Goal: Task Accomplishment & Management: Use online tool/utility

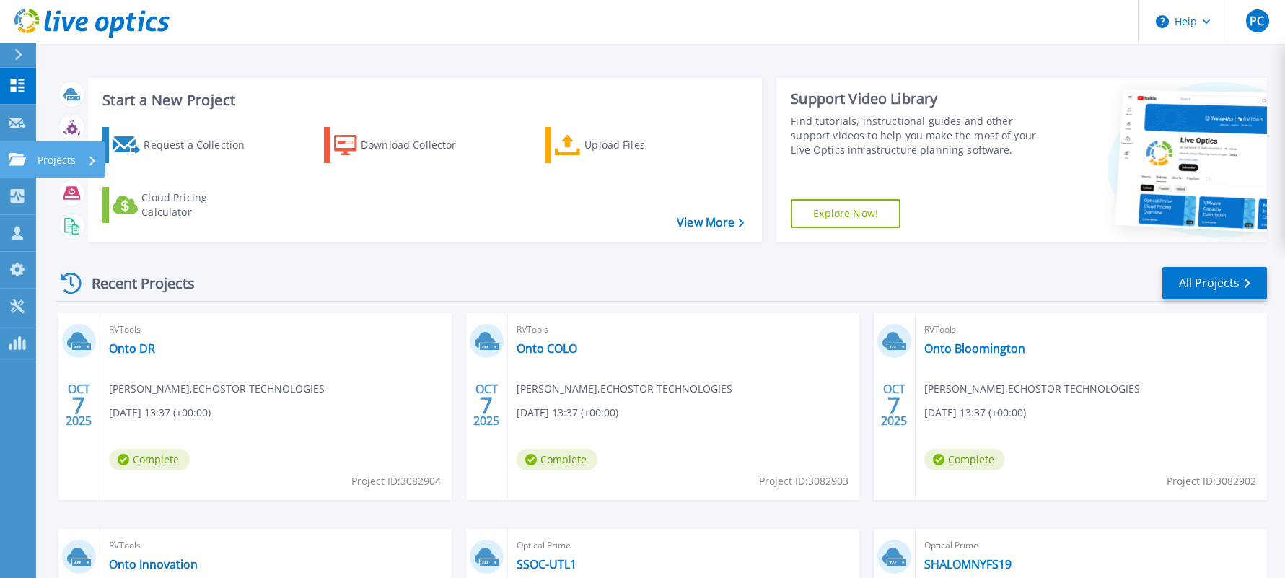
click at [56, 155] on p "Projects" at bounding box center [57, 160] width 38 height 38
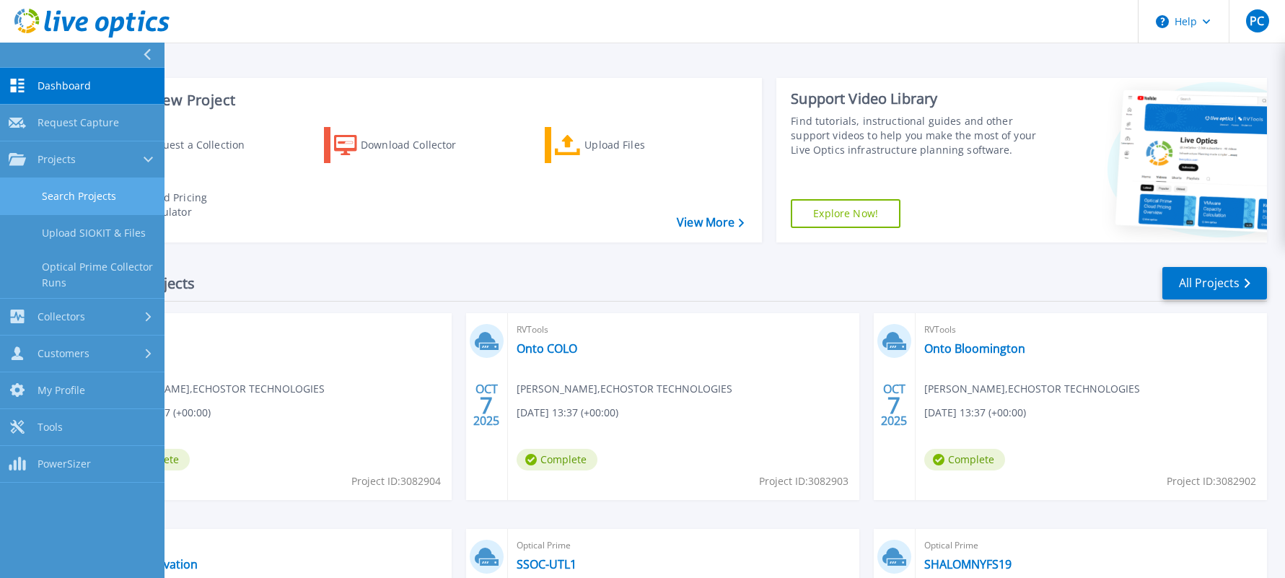
click at [91, 190] on link "Search Projects" at bounding box center [82, 196] width 165 height 37
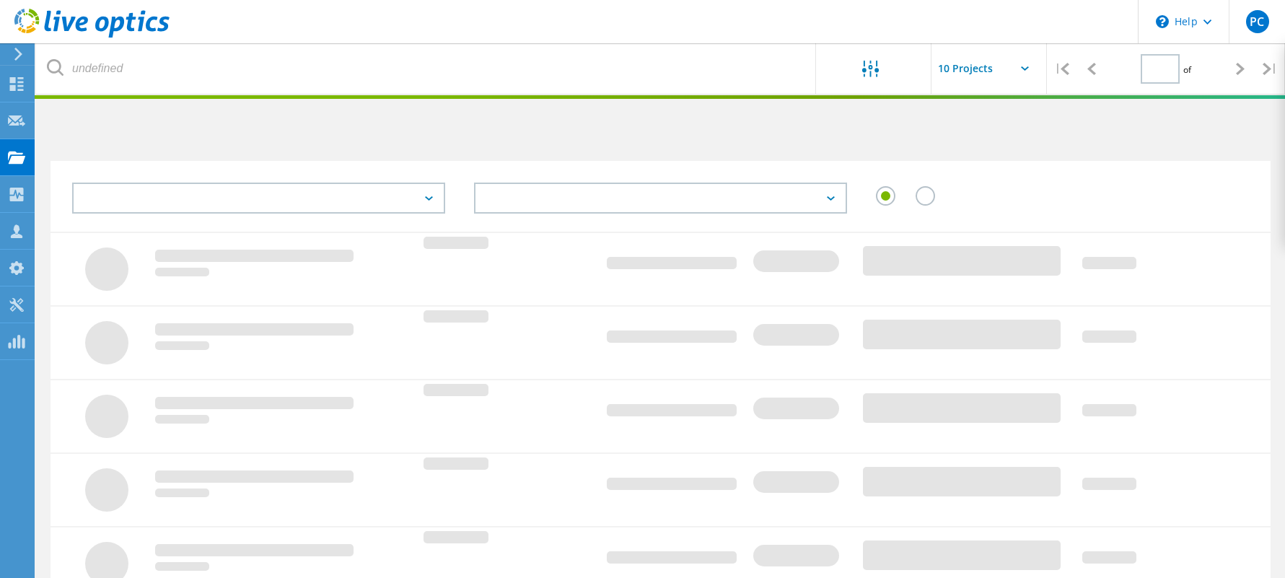
type input "1"
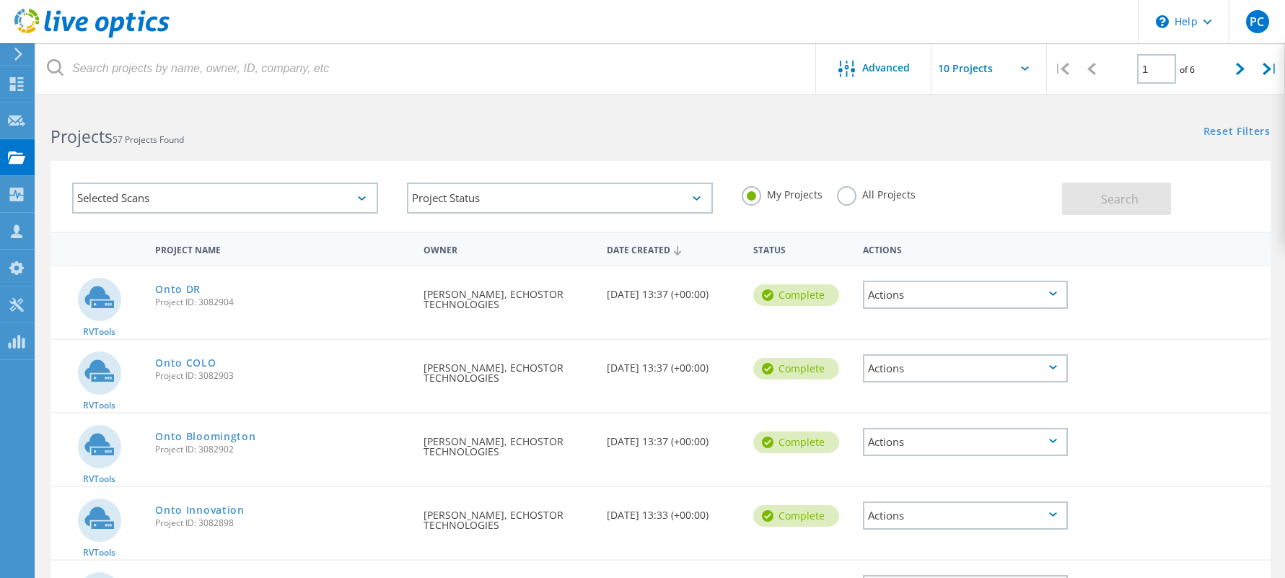
click at [845, 193] on label "All Projects" at bounding box center [876, 193] width 79 height 14
click at [0, 0] on input "All Projects" at bounding box center [0, 0] width 0 height 0
click at [183, 202] on div "Selected Scans" at bounding box center [225, 198] width 306 height 31
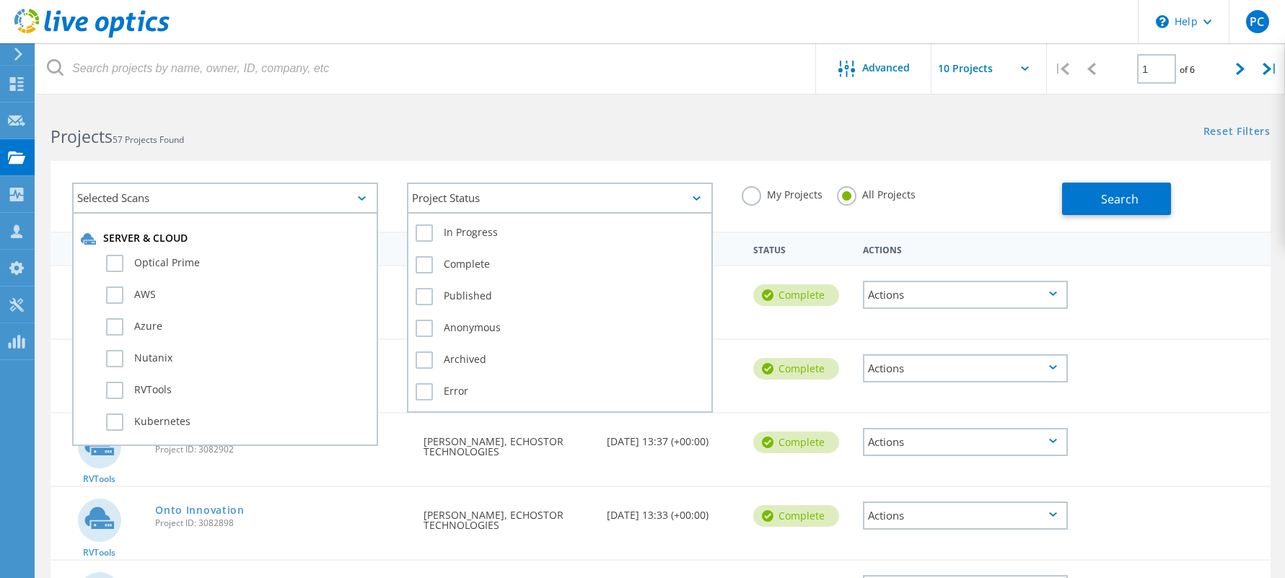
click at [464, 194] on div "Project Status" at bounding box center [560, 198] width 306 height 31
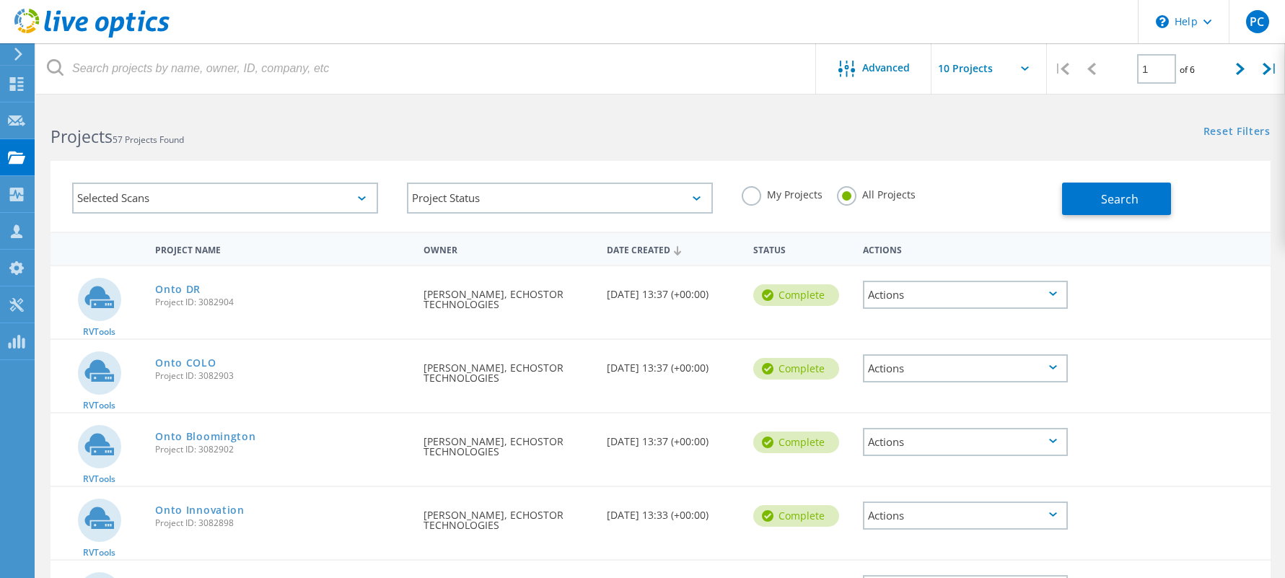
click at [266, 201] on div "Selected Scans" at bounding box center [225, 198] width 306 height 31
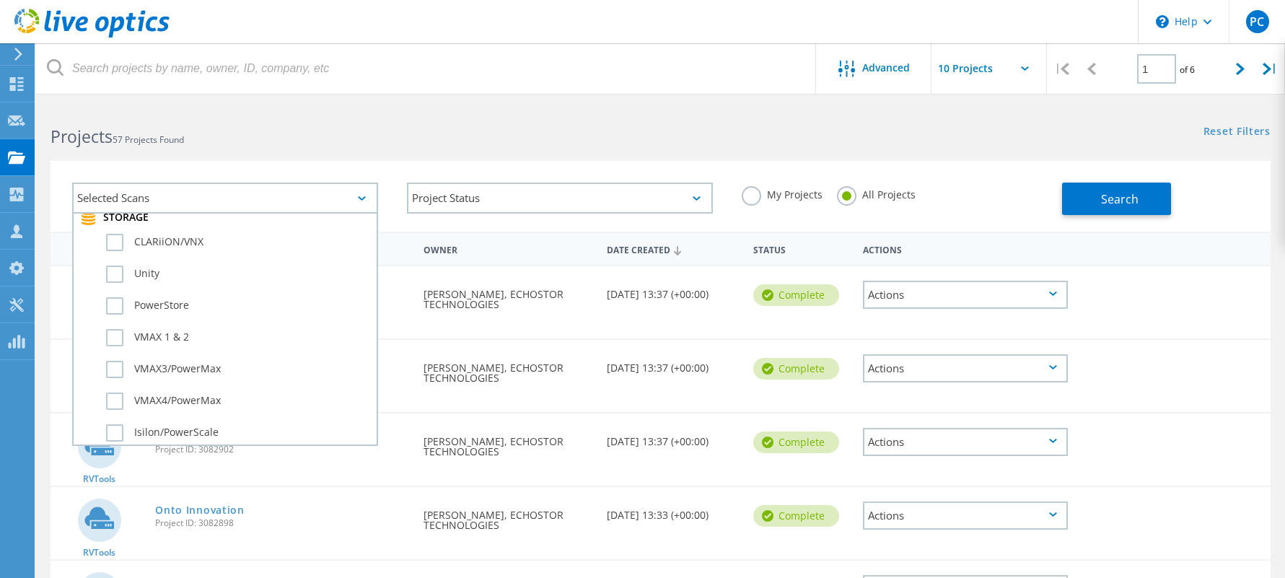
scroll to position [361, 0]
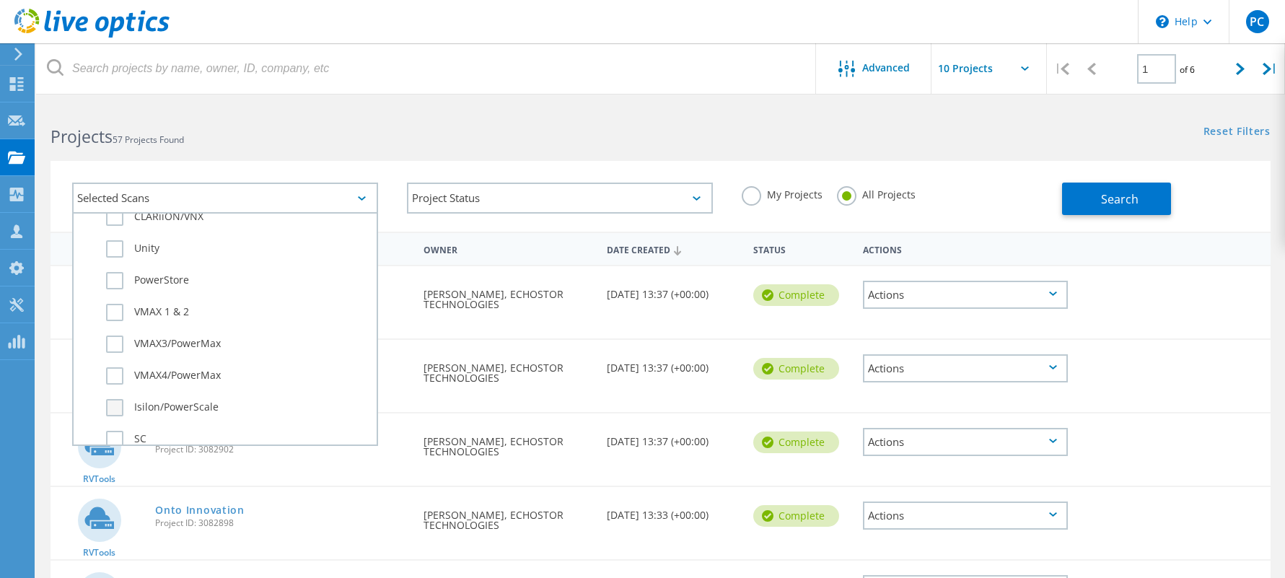
click at [115, 410] on label "Isilon/PowerScale" at bounding box center [237, 407] width 263 height 17
click at [0, 0] on input "Isilon/PowerScale" at bounding box center [0, 0] width 0 height 0
click at [1120, 191] on span "Search" at bounding box center [1120, 199] width 38 height 16
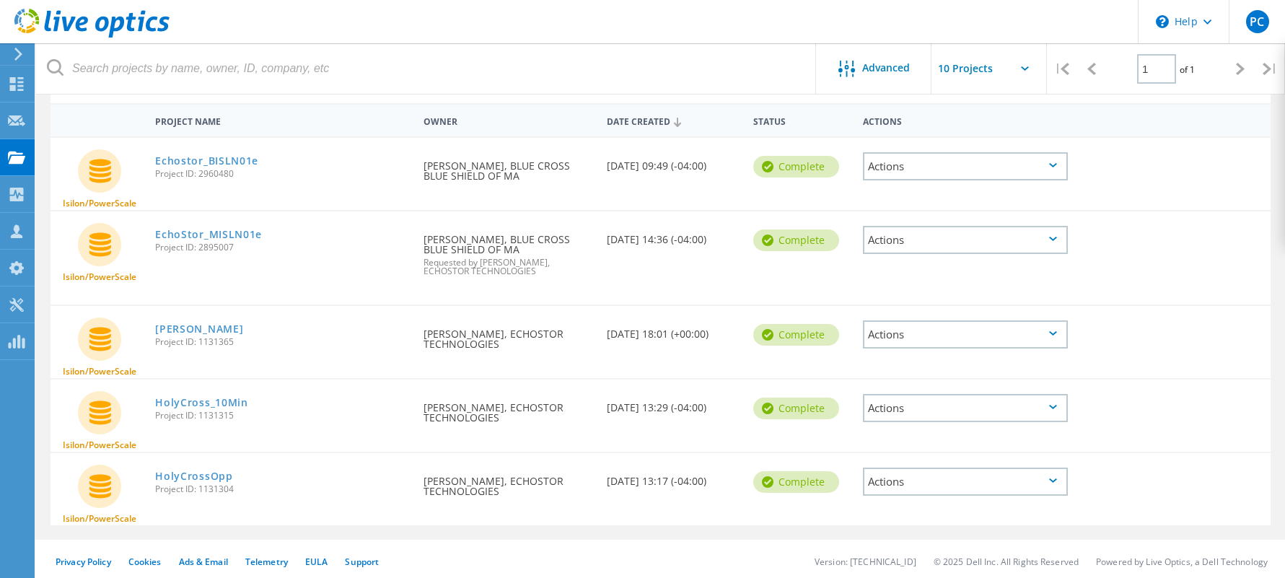
scroll to position [0, 0]
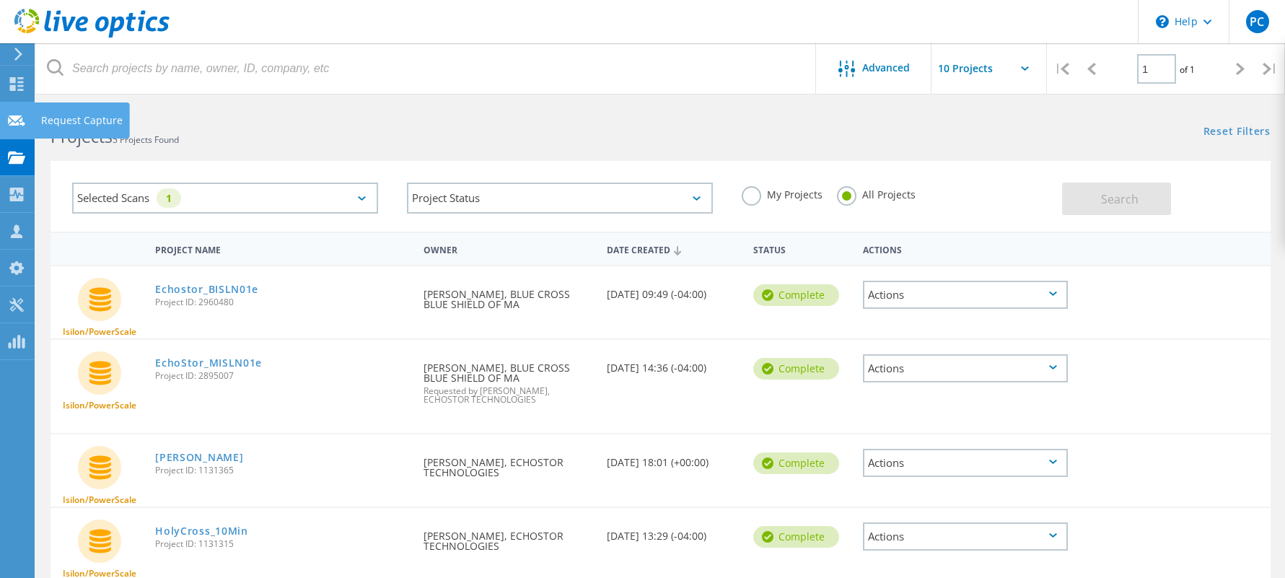
click at [63, 123] on div "Request Capture" at bounding box center [82, 120] width 82 height 10
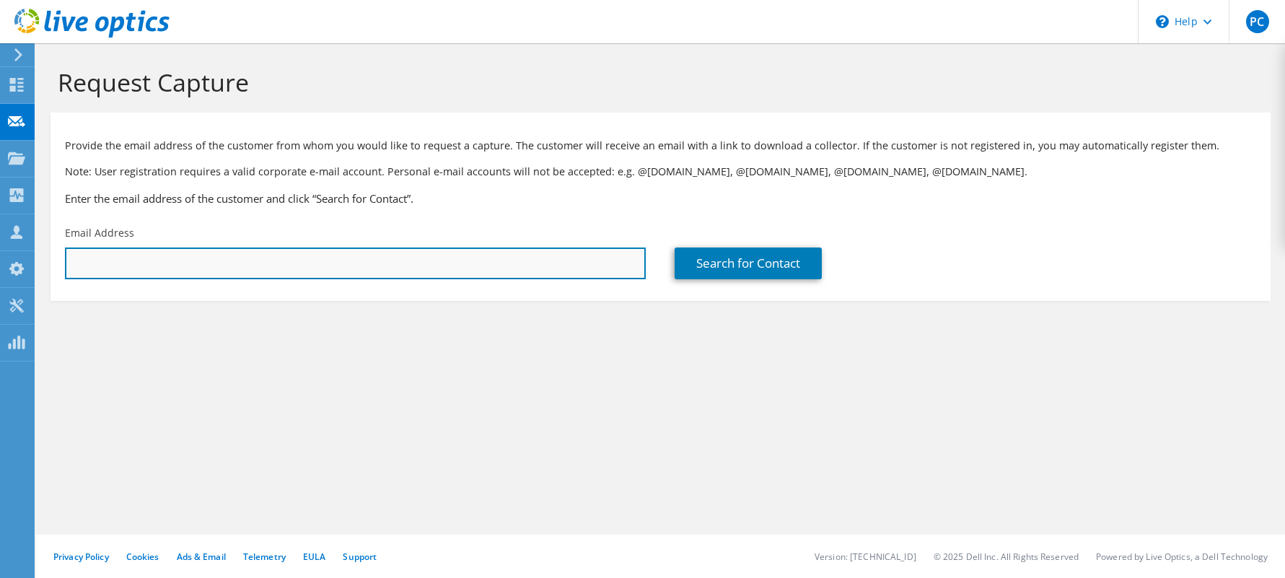
click at [134, 264] on input "text" at bounding box center [355, 263] width 581 height 32
type input "b"
type input "r"
